Goal: Find specific page/section: Find specific page/section

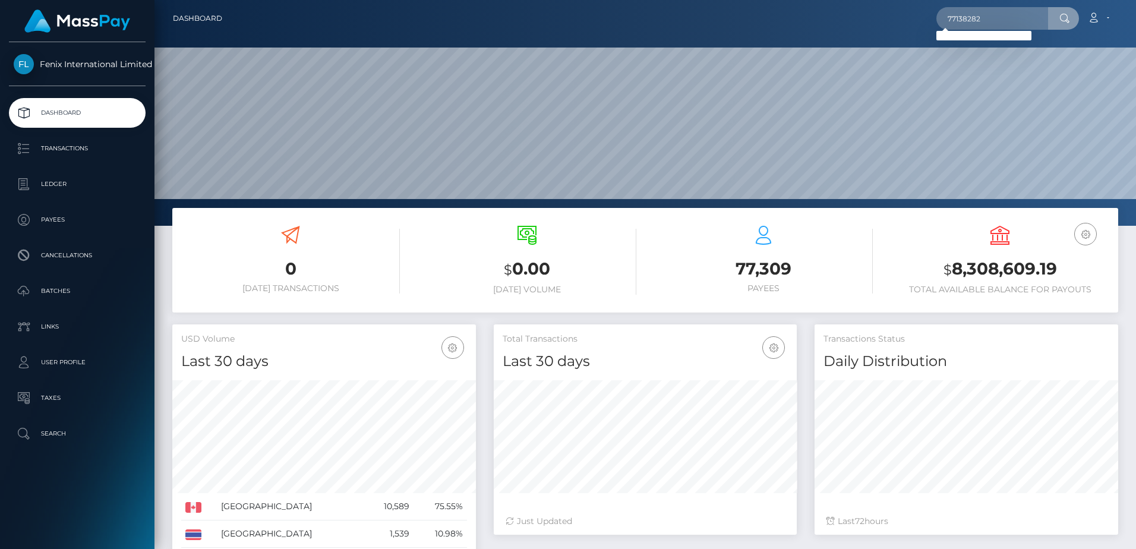
scroll to position [211, 303]
drag, startPoint x: 989, startPoint y: 17, endPoint x: 927, endPoint y: 14, distance: 61.9
click at [927, 14] on div "77138282 Loading... Loading... Account Edit Profile Logout" at bounding box center [675, 18] width 886 height 25
type input "77498679"
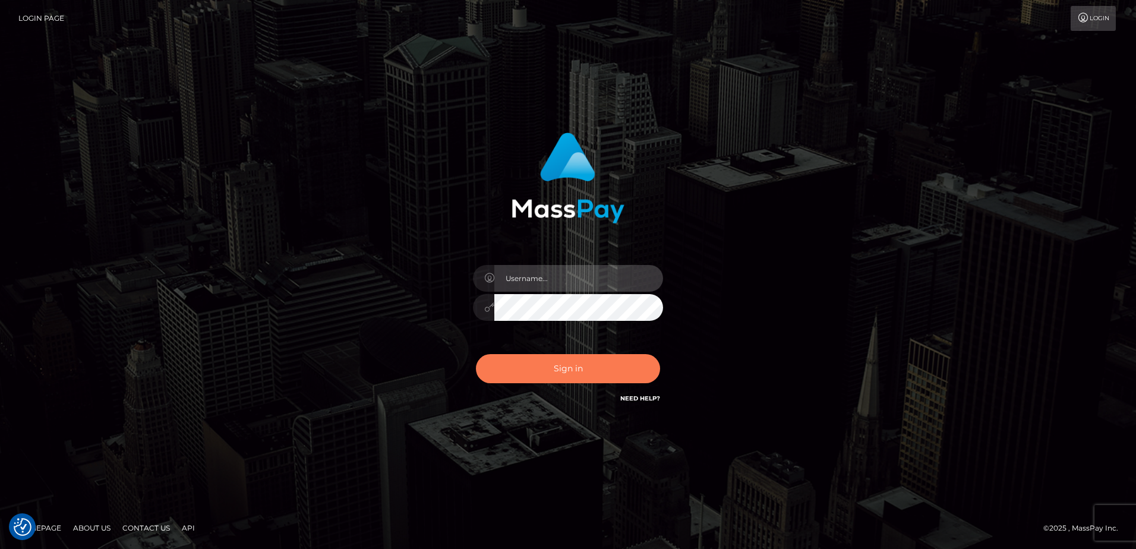
type input "alice.of"
click at [621, 365] on button "Sign in" at bounding box center [568, 368] width 184 height 29
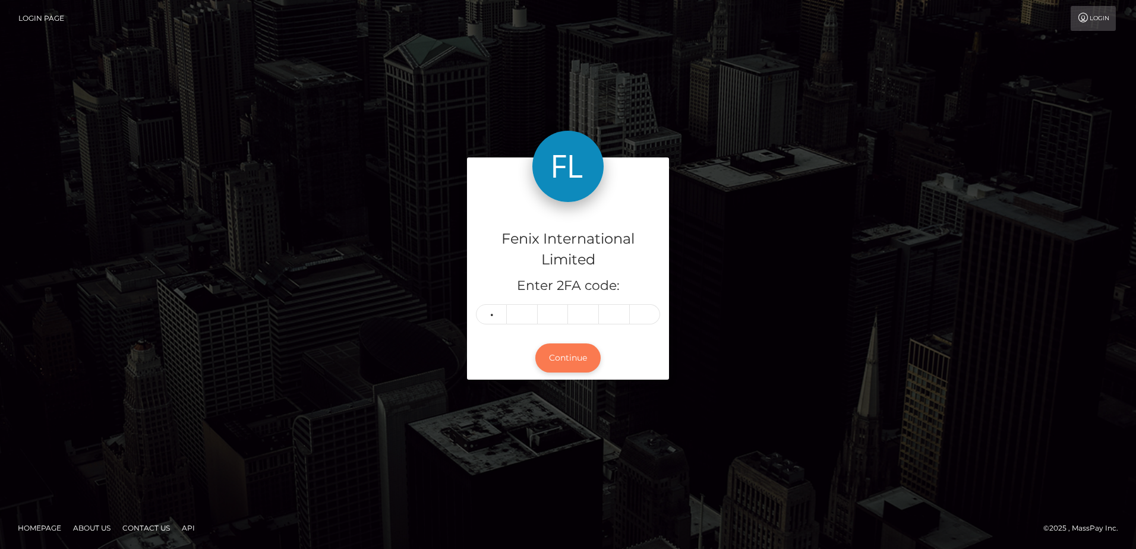
type input "4"
type input "6"
type input "2"
type input "0"
type input "2"
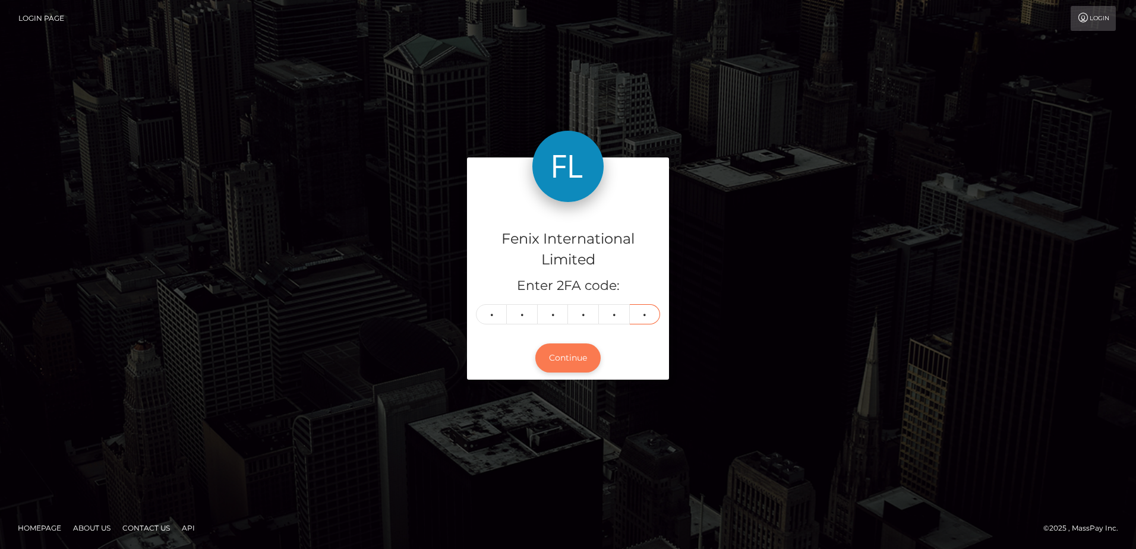
type input "9"
click at [585, 361] on button "Continue" at bounding box center [567, 357] width 65 height 29
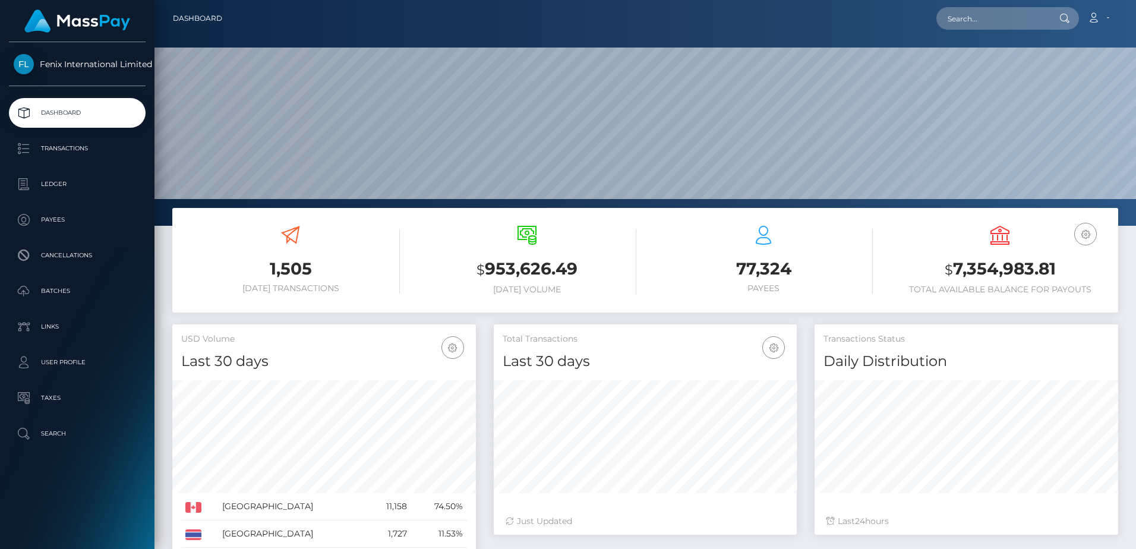
scroll to position [211, 303]
click at [1000, 20] on input "text" at bounding box center [992, 18] width 112 height 23
paste input "77498679"
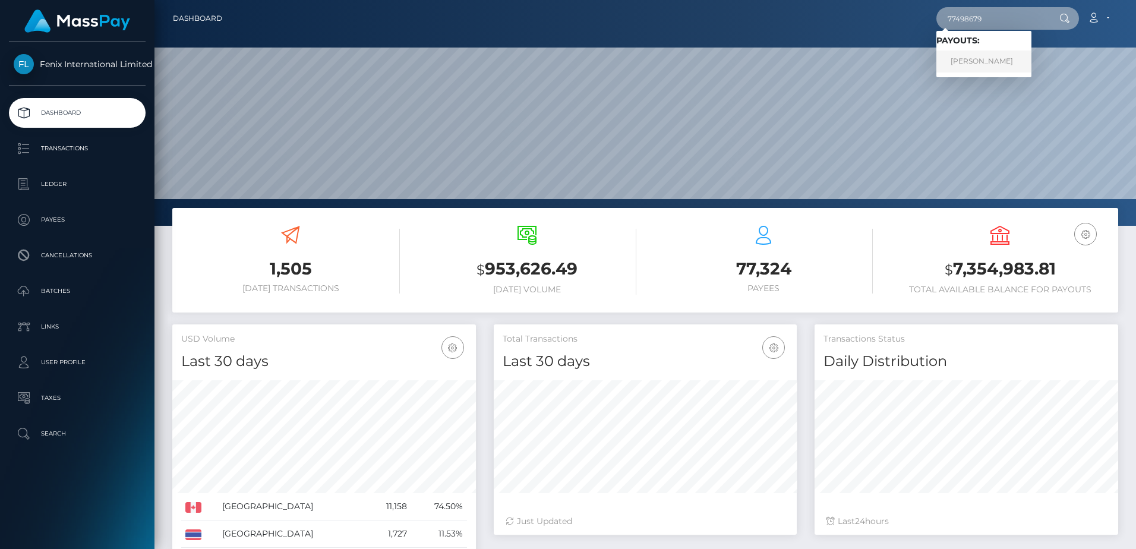
type input "77498679"
click at [998, 62] on link "Amanda pasher" at bounding box center [983, 61] width 95 height 22
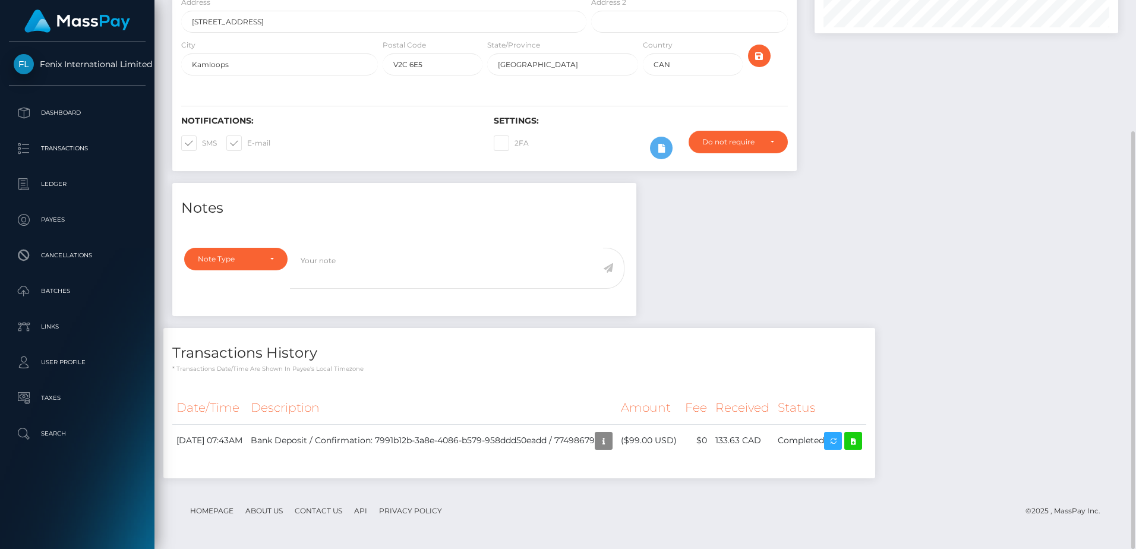
scroll to position [143, 303]
click at [860, 442] on icon at bounding box center [853, 441] width 14 height 15
